Goal: Information Seeking & Learning: Learn about a topic

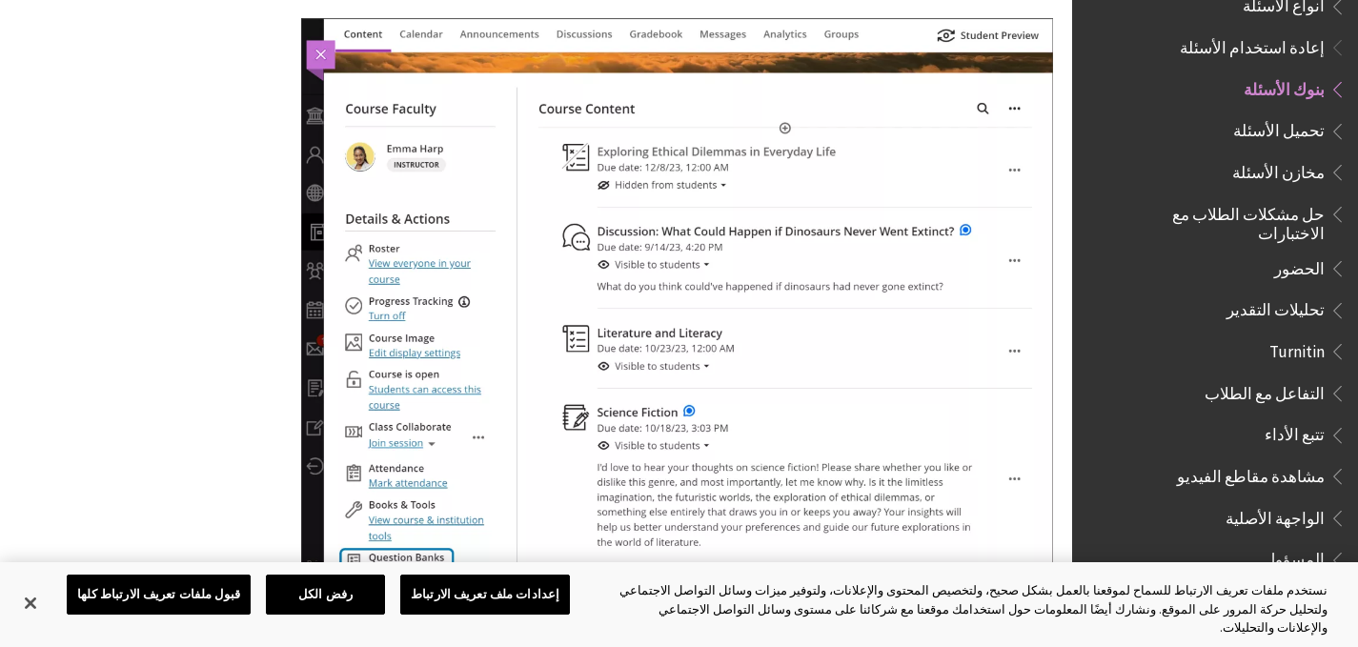
scroll to position [858, 0]
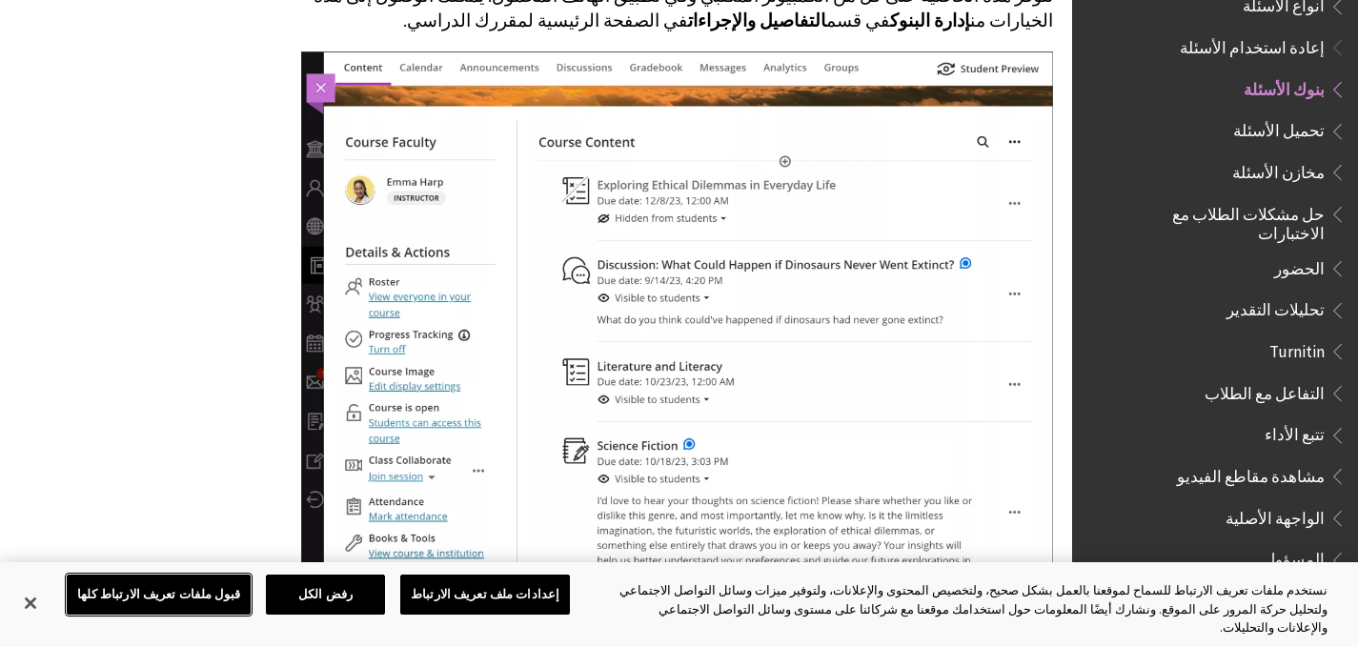
click at [223, 615] on button "قبول ملفات تعريف الارتباط كلها" at bounding box center [159, 595] width 184 height 40
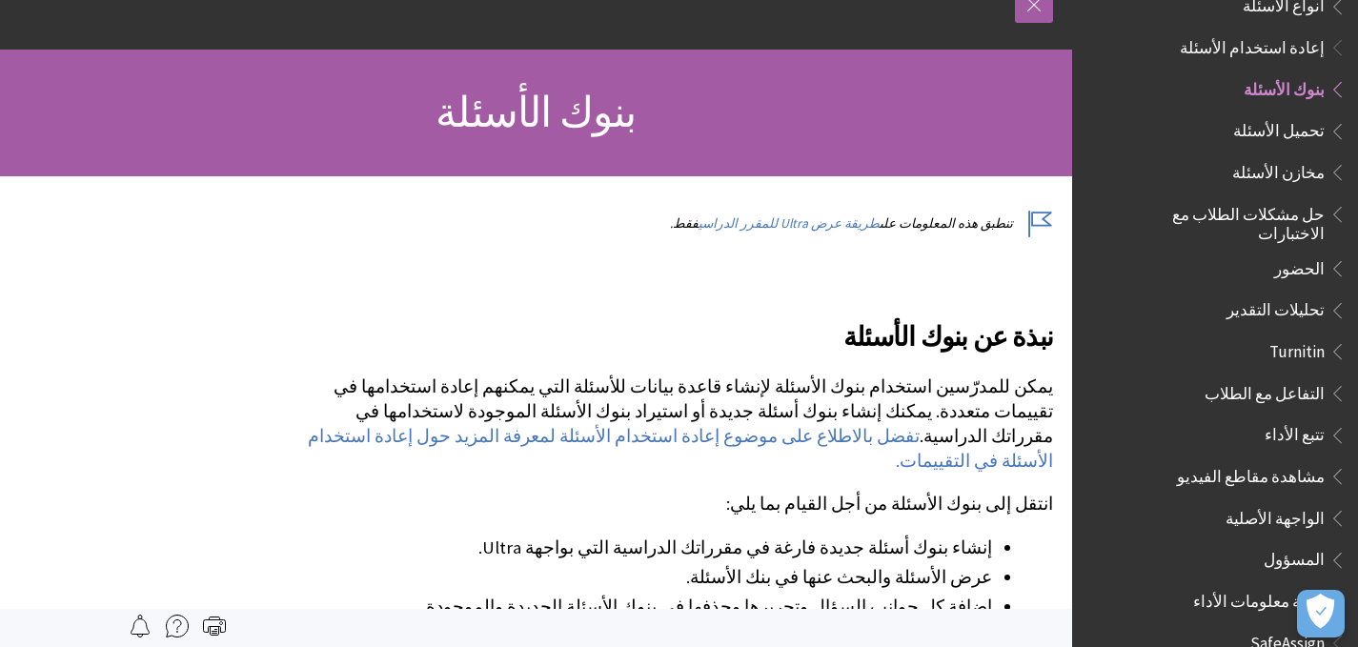
scroll to position [0, 0]
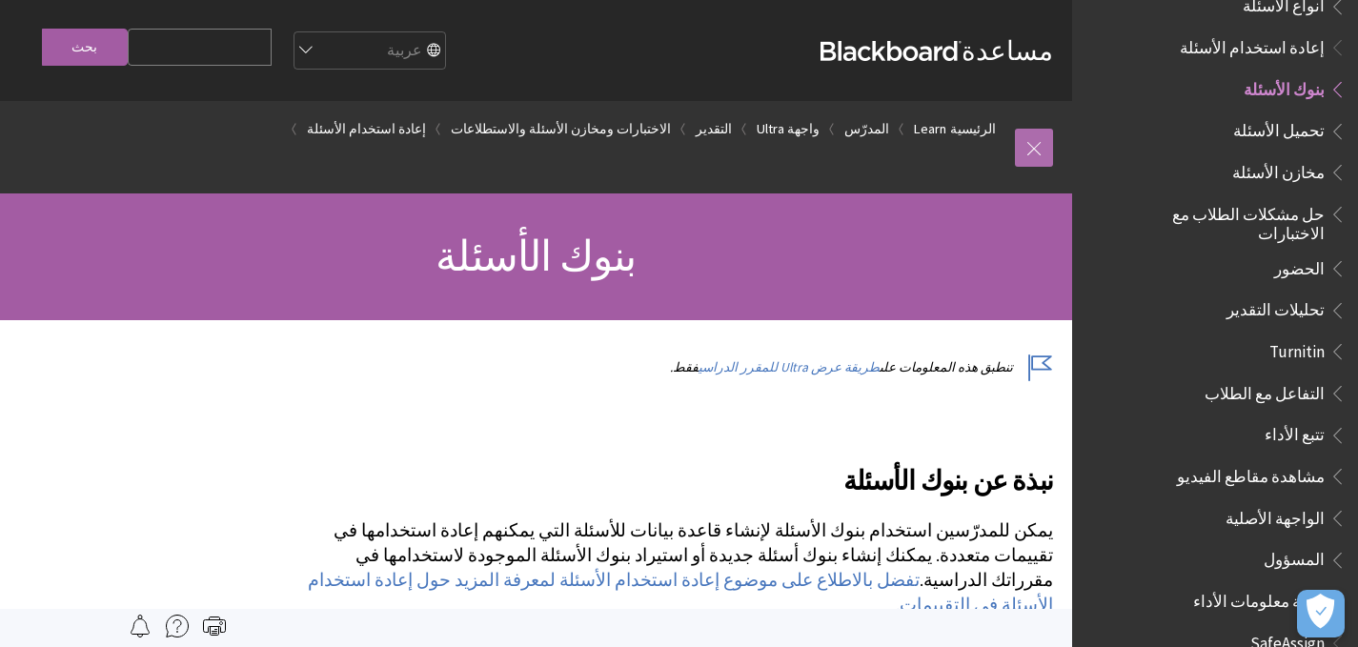
click at [1028, 154] on link at bounding box center [1034, 148] width 38 height 38
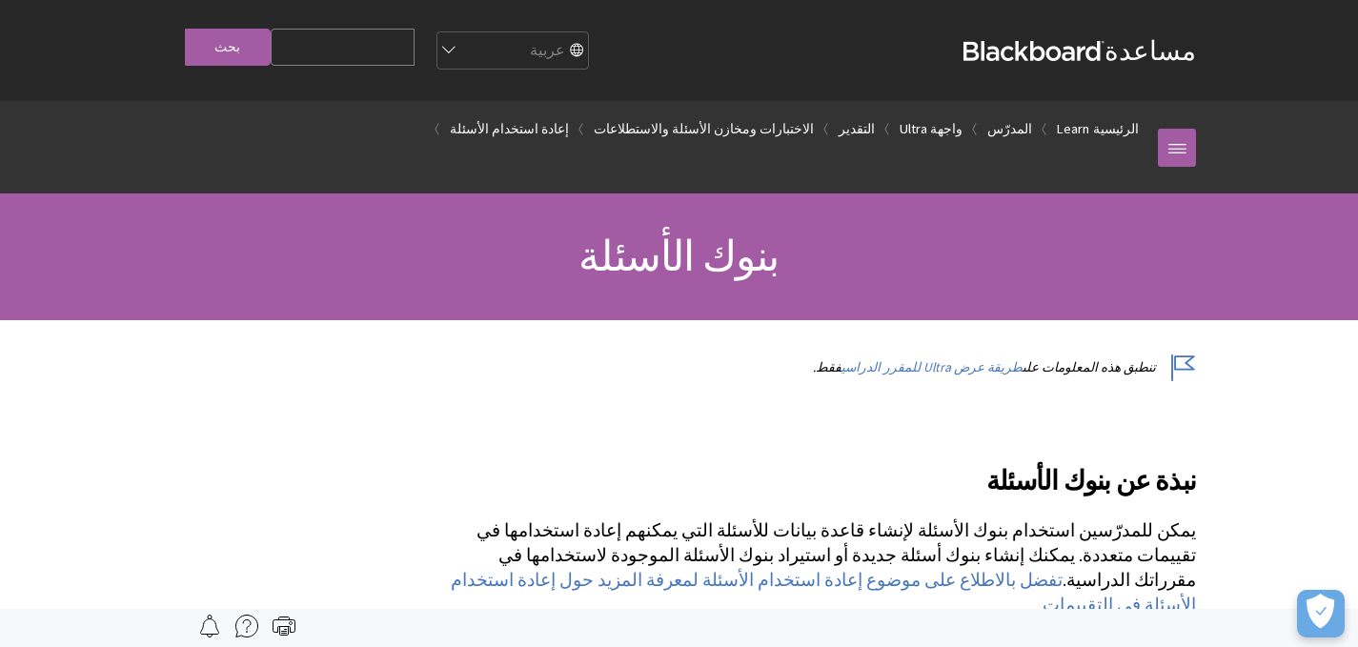
click at [1022, 51] on strong "Blackboard" at bounding box center [1034, 51] width 141 height 20
